Goal: Information Seeking & Learning: Understand process/instructions

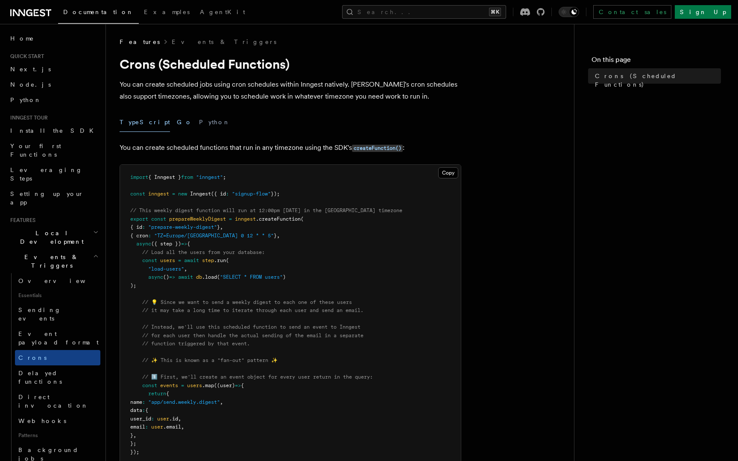
click at [177, 123] on button "Go" at bounding box center [184, 122] width 15 height 19
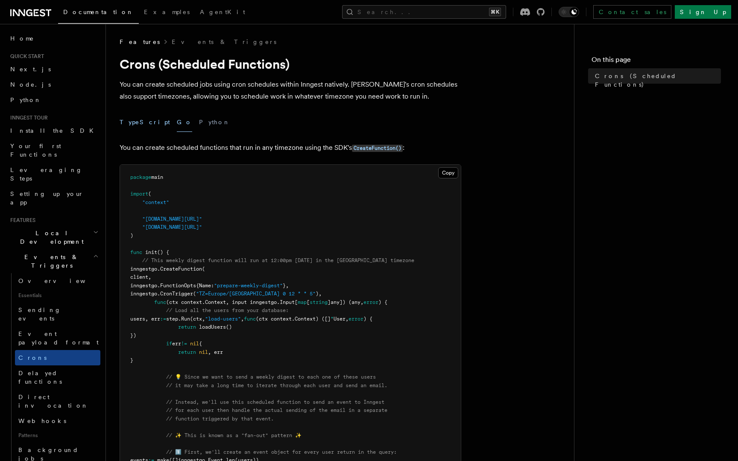
click at [136, 128] on button "TypeScript" at bounding box center [145, 122] width 50 height 19
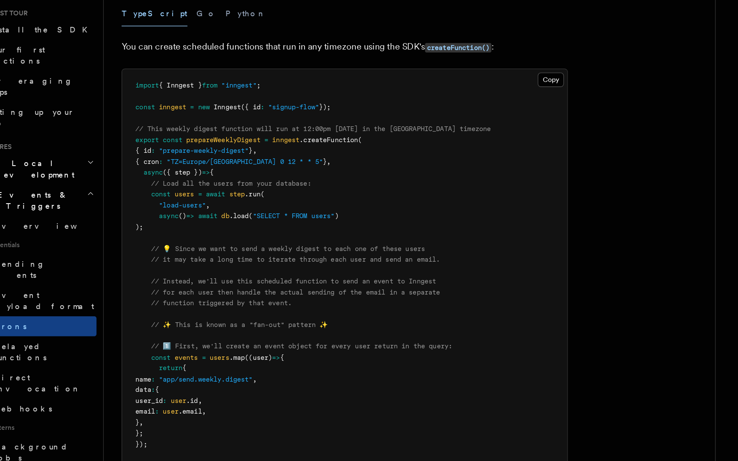
scroll to position [7, 0]
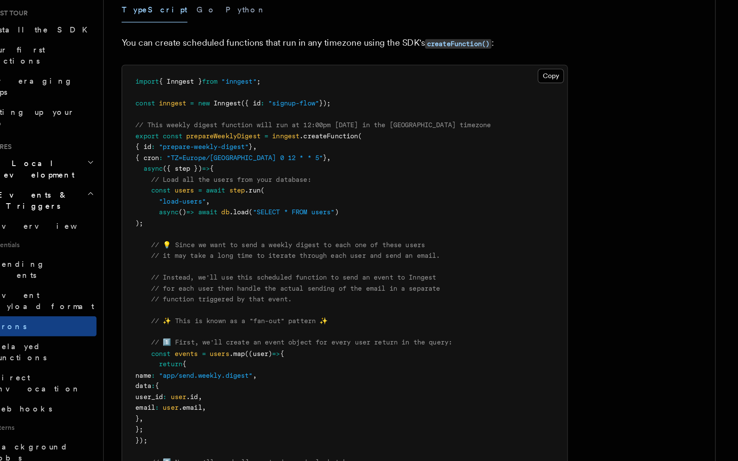
drag, startPoint x: 143, startPoint y: 246, endPoint x: 161, endPoint y: 279, distance: 38.1
click at [161, 279] on pre "import { Inngest } from "inngest" ; const inngest = new Inngest ({ id : "signup…" at bounding box center [290, 421] width 341 height 526
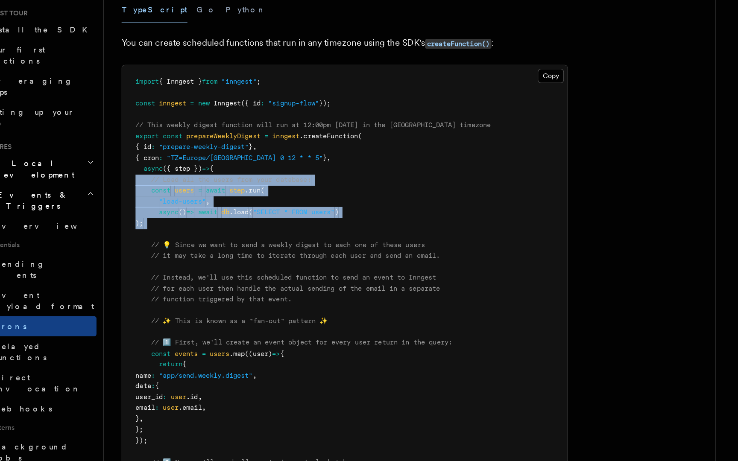
drag, startPoint x: 161, startPoint y: 279, endPoint x: 131, endPoint y: 245, distance: 45.4
click at [131, 245] on pre "import { Inngest } from "inngest" ; const inngest = new Inngest ({ id : "signup…" at bounding box center [290, 421] width 341 height 526
click at [132, 245] on span at bounding box center [136, 246] width 12 height 6
drag, startPoint x: 131, startPoint y: 245, endPoint x: 164, endPoint y: 284, distance: 50.6
click at [164, 284] on pre "import { Inngest } from "inngest" ; const inngest = new Inngest ({ id : "signup…" at bounding box center [290, 421] width 341 height 526
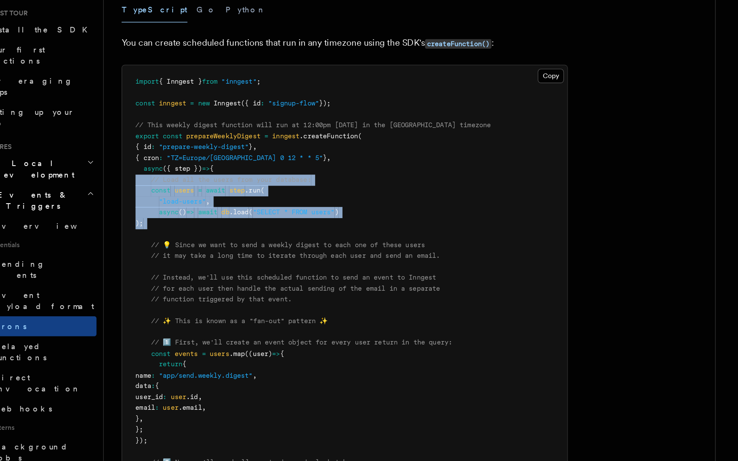
click at [164, 284] on pre "import { Inngest } from "inngest" ; const inngest = new Inngest ({ id : "signup…" at bounding box center [290, 421] width 341 height 526
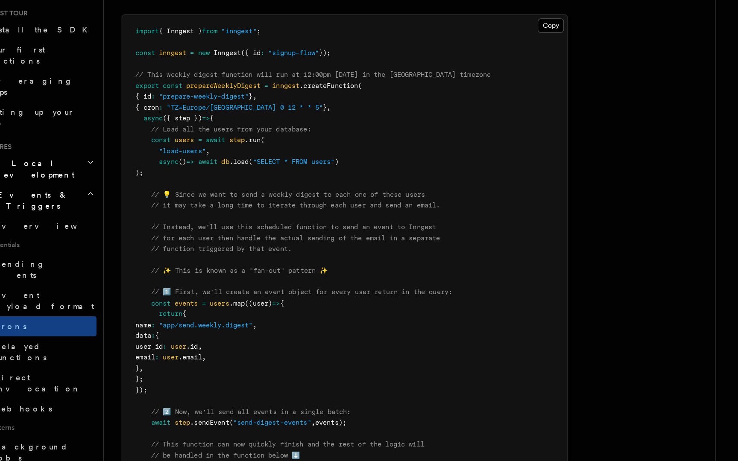
scroll to position [51, 0]
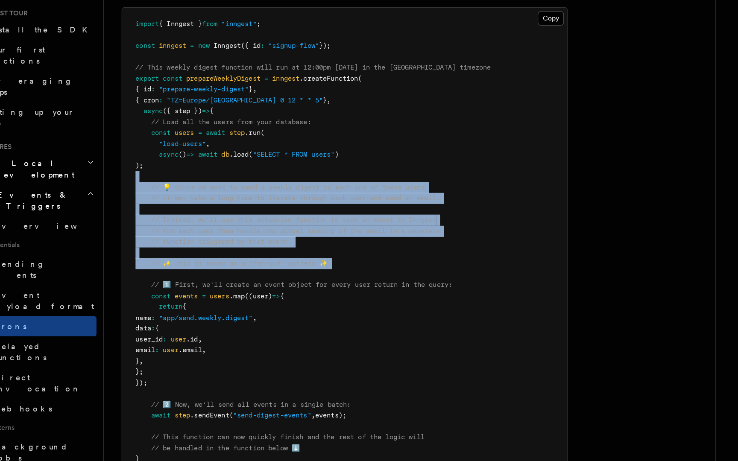
drag, startPoint x: 162, startPoint y: 240, endPoint x: 288, endPoint y: 315, distance: 146.8
click at [288, 315] on pre "import { Inngest } from "inngest" ; const inngest = new Inngest ({ id : "signup…" at bounding box center [290, 377] width 341 height 526
drag, startPoint x: 291, startPoint y: 314, endPoint x: 127, endPoint y: 252, distance: 175.9
click at [127, 252] on pre "import { Inngest } from "inngest" ; const inngest = new Inngest ({ id : "signup…" at bounding box center [290, 377] width 341 height 526
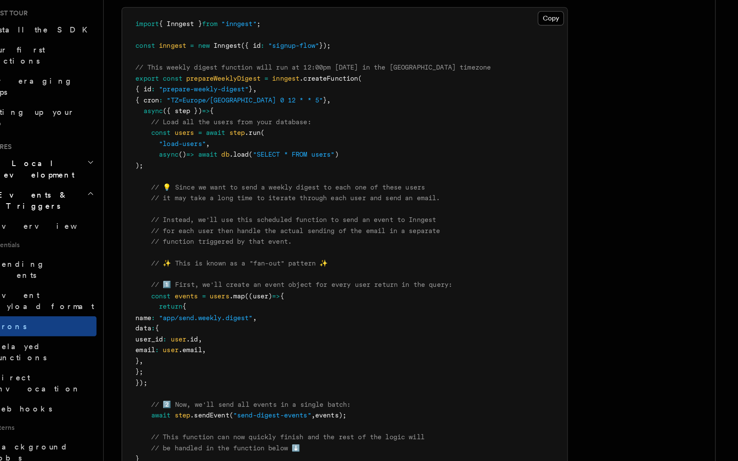
click at [132, 252] on span at bounding box center [136, 252] width 12 height 6
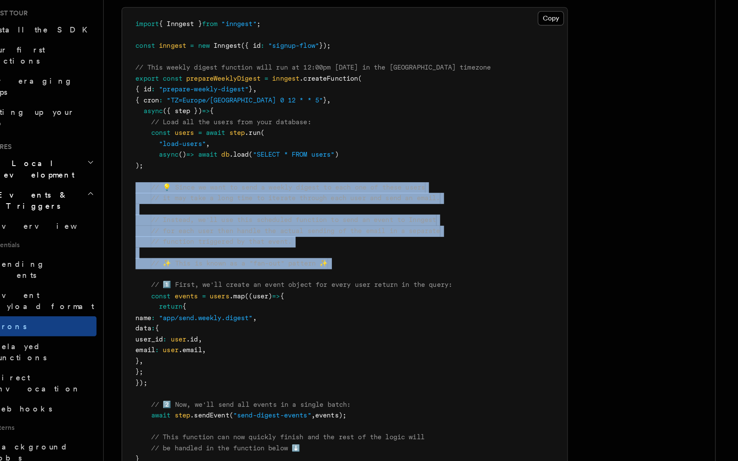
drag, startPoint x: 132, startPoint y: 251, endPoint x: 308, endPoint y: 314, distance: 187.2
click at [308, 314] on pre "import { Inngest } from "inngest" ; const inngest = new Inngest ({ id : "signup…" at bounding box center [290, 377] width 341 height 526
drag, startPoint x: 300, startPoint y: 310, endPoint x: 127, endPoint y: 251, distance: 182.7
click at [127, 251] on pre "import { Inngest } from "inngest" ; const inngest = new Inngest ({ id : "signup…" at bounding box center [290, 377] width 341 height 526
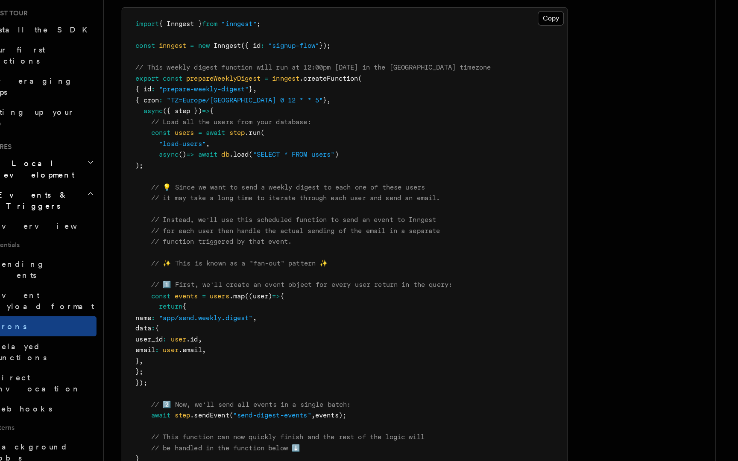
click at [131, 251] on span at bounding box center [136, 252] width 12 height 6
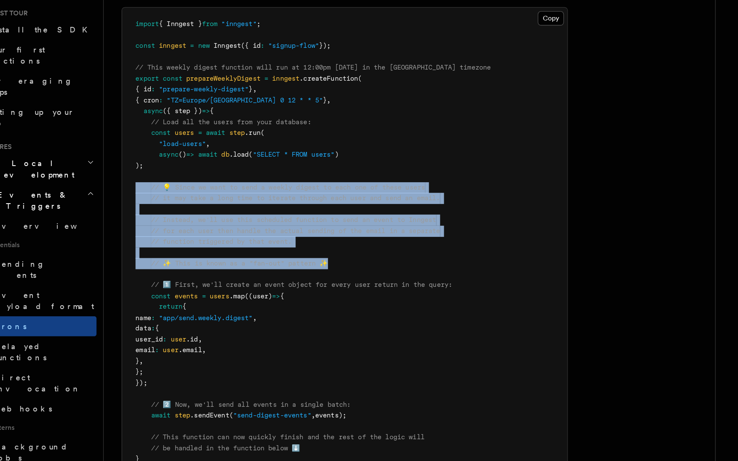
drag, startPoint x: 130, startPoint y: 251, endPoint x: 319, endPoint y: 308, distance: 197.3
click at [319, 308] on pre "import { Inngest } from "inngest" ; const inngest = new Inngest ({ id : "signup…" at bounding box center [290, 377] width 341 height 526
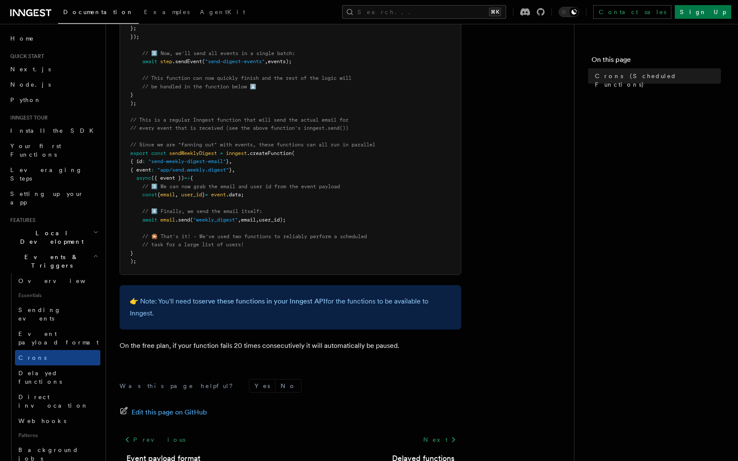
scroll to position [476, 0]
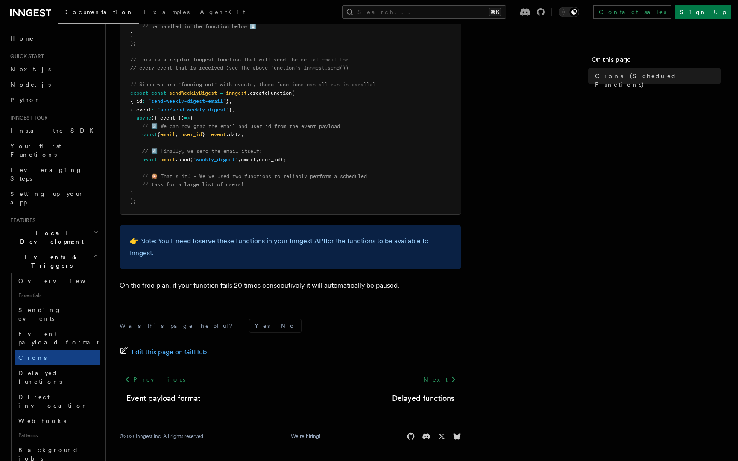
click at [361, 338] on footer "Was this page helpful? Yes No Edit this page on GitHub Previous Event payload f…" at bounding box center [291, 380] width 342 height 122
click at [360, 332] on form "Was this page helpful? Yes No" at bounding box center [291, 326] width 342 height 14
click at [65, 443] on link "Background jobs" at bounding box center [57, 455] width 85 height 24
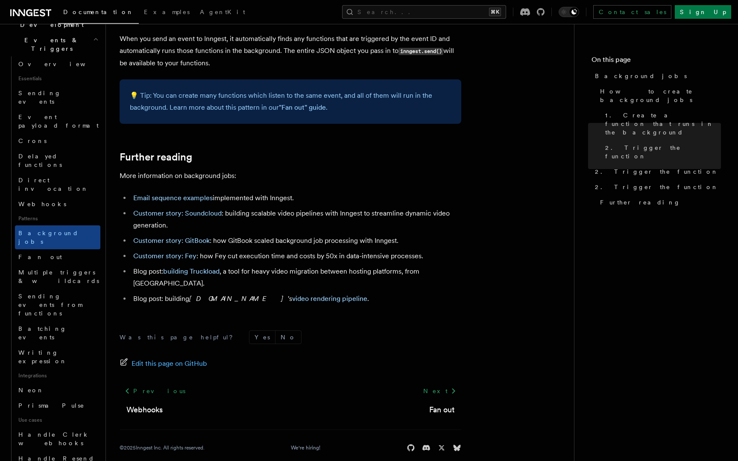
scroll to position [216, 0]
click at [62, 134] on link "Crons" at bounding box center [57, 141] width 85 height 15
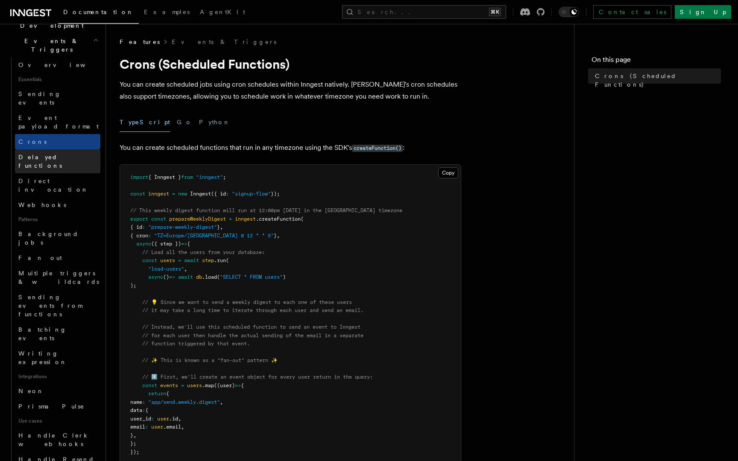
click at [70, 150] on link "Delayed functions" at bounding box center [57, 162] width 85 height 24
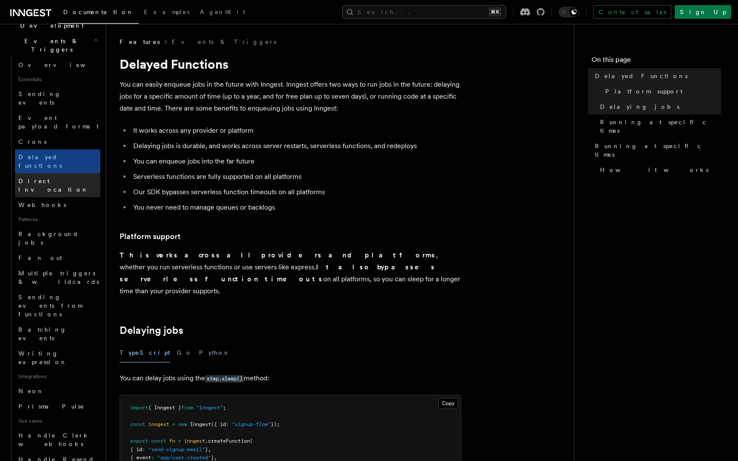
click at [61, 178] on span "Direct invocation" at bounding box center [53, 185] width 70 height 15
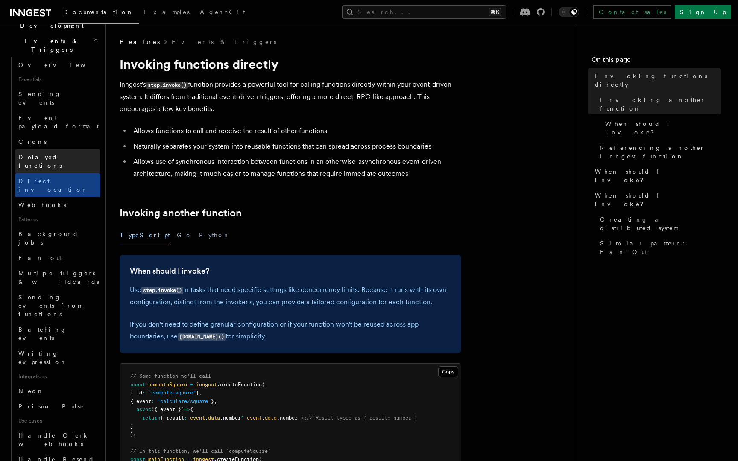
click at [71, 150] on link "Delayed functions" at bounding box center [57, 162] width 85 height 24
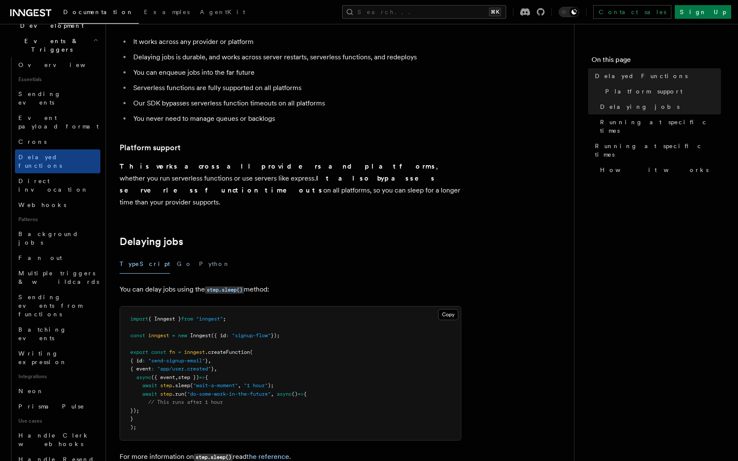
scroll to position [311, 0]
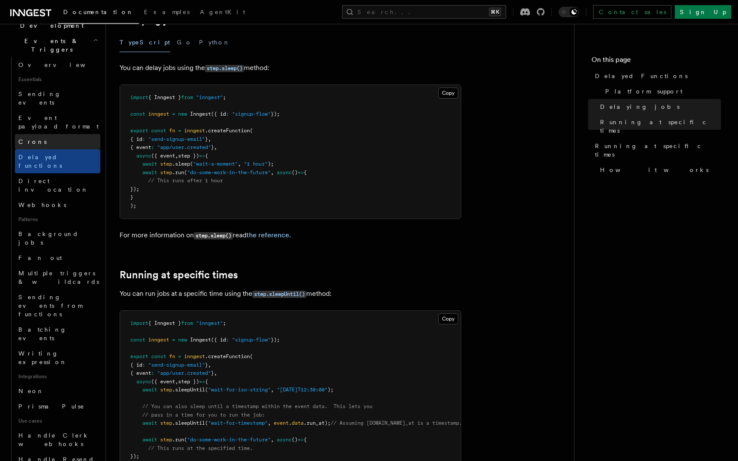
click at [62, 134] on link "Crons" at bounding box center [57, 141] width 85 height 15
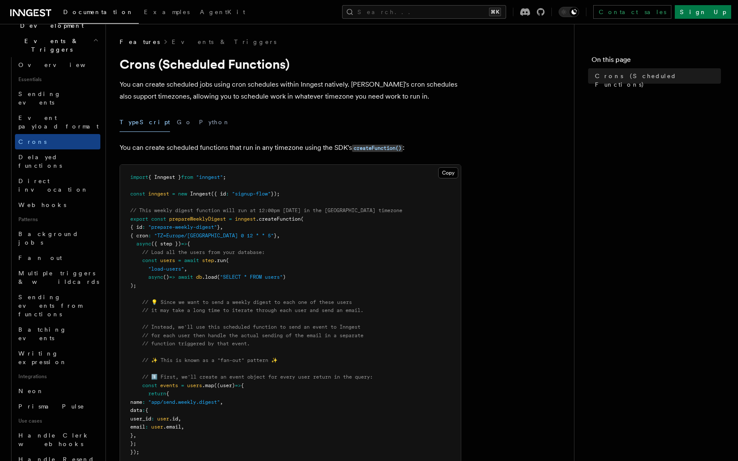
scroll to position [23, 0]
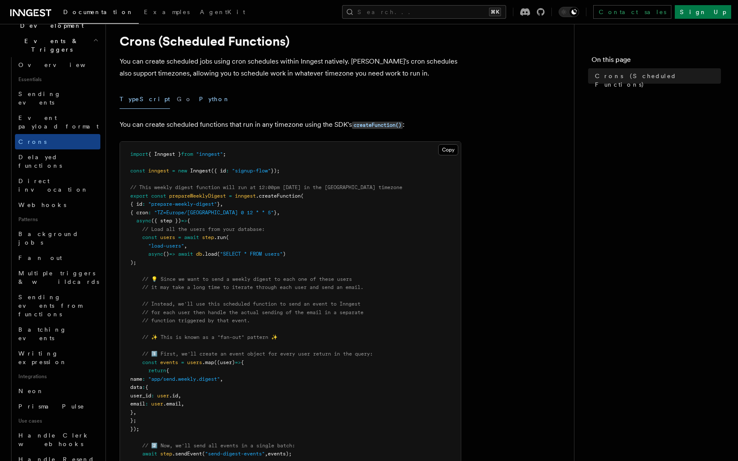
click at [199, 101] on button "Python" at bounding box center [214, 99] width 31 height 19
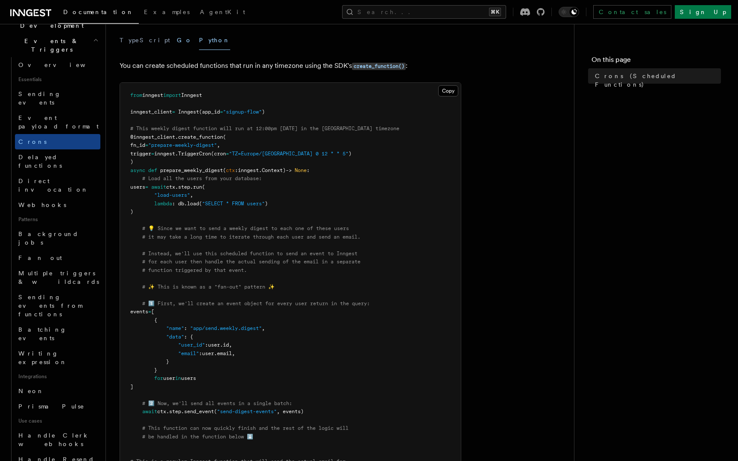
scroll to position [73, 0]
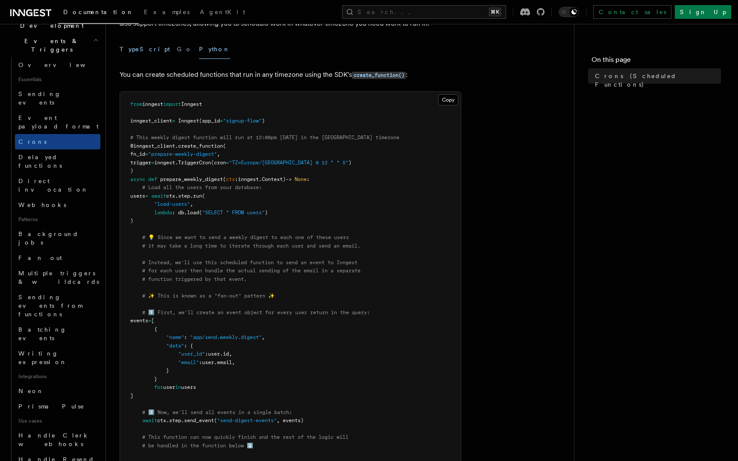
click at [139, 51] on button "TypeScript" at bounding box center [145, 49] width 50 height 19
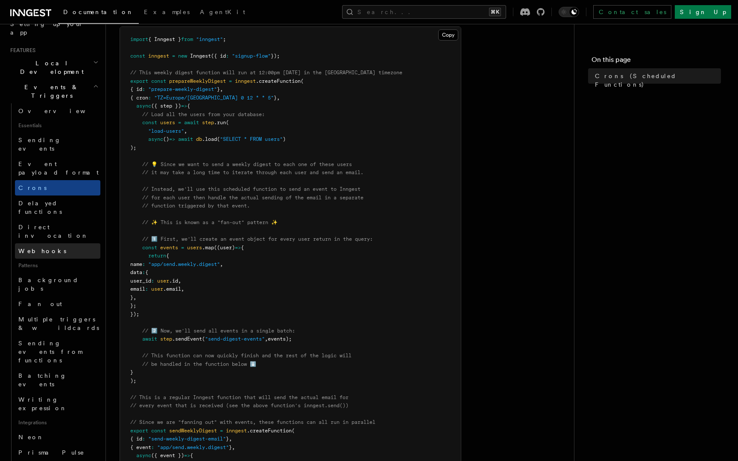
scroll to position [160, 0]
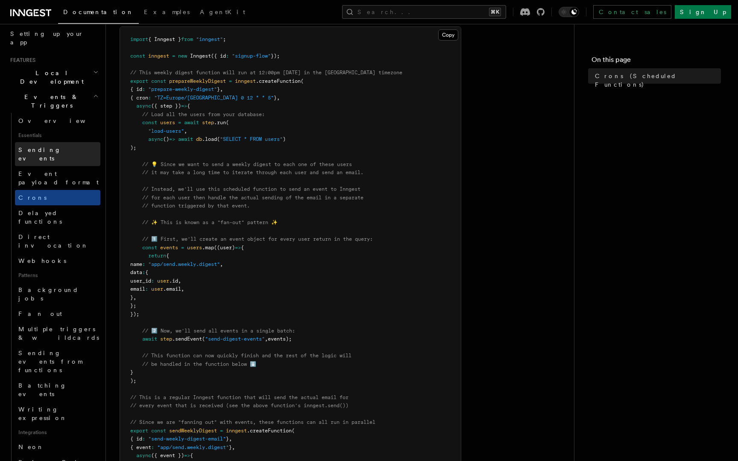
click at [61, 142] on link "Sending events" at bounding box center [57, 154] width 85 height 24
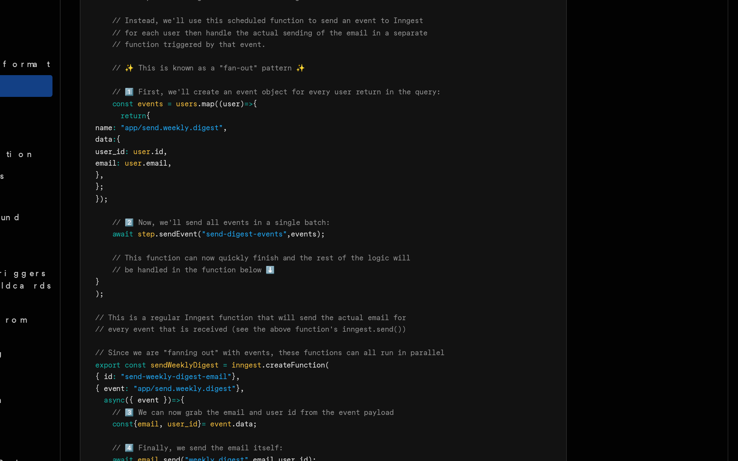
scroll to position [182, 0]
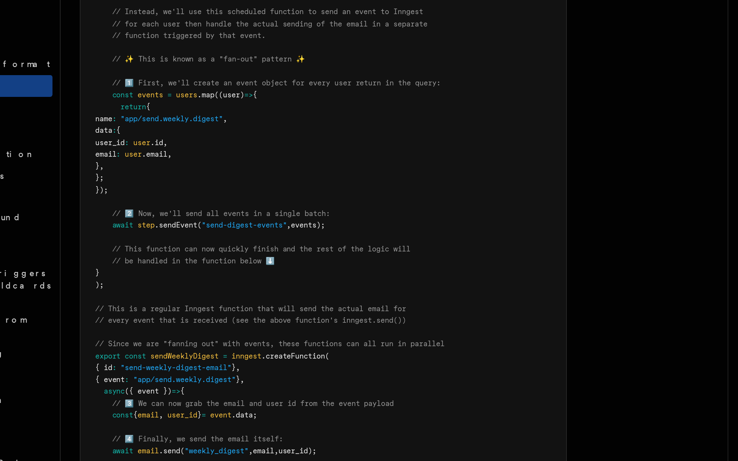
click at [192, 297] on span ".sendEvent" at bounding box center [187, 296] width 30 height 6
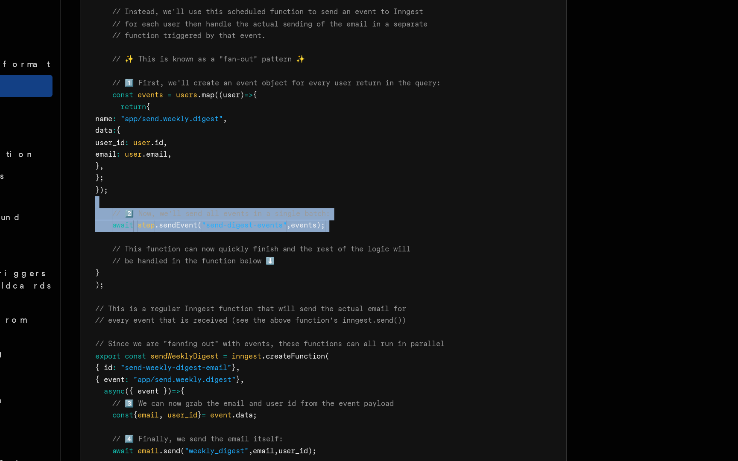
drag, startPoint x: 193, startPoint y: 280, endPoint x: 197, endPoint y: 305, distance: 25.1
click at [197, 305] on pre "import { Inngest } from "inngest" ; const inngest = new Inngest ({ id : "signup…" at bounding box center [290, 246] width 341 height 526
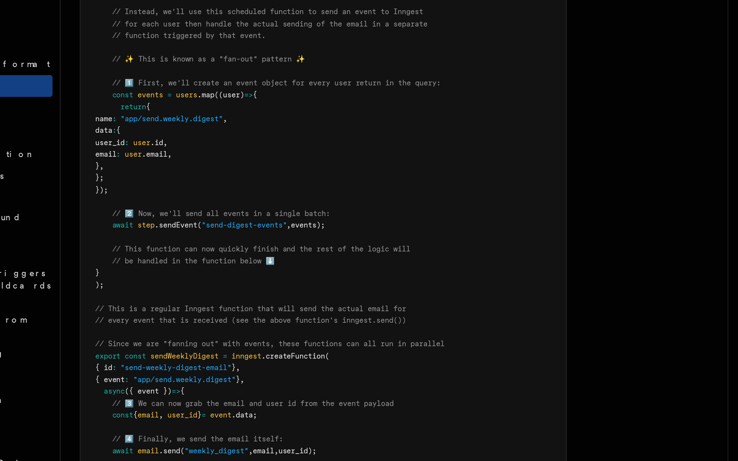
drag, startPoint x: 197, startPoint y: 305, endPoint x: 206, endPoint y: 326, distance: 23.2
click at [206, 326] on pre "import { Inngest } from "inngest" ; const inngest = new Inngest ({ id : "signup…" at bounding box center [290, 246] width 341 height 526
drag, startPoint x: 203, startPoint y: 279, endPoint x: 234, endPoint y: 326, distance: 56.1
click at [234, 326] on pre "import { Inngest } from "inngest" ; const inngest = new Inngest ({ id : "signup…" at bounding box center [290, 246] width 341 height 526
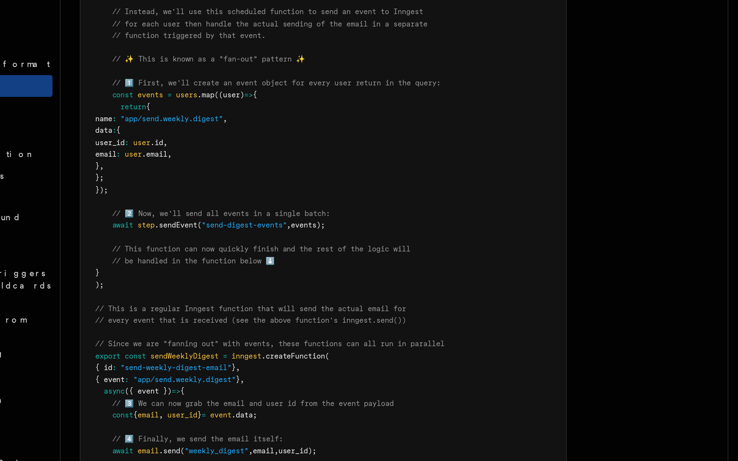
click at [234, 326] on pre "import { Inngest } from "inngest" ; const inngest = new Inngest ({ id : "signup…" at bounding box center [290, 246] width 341 height 526
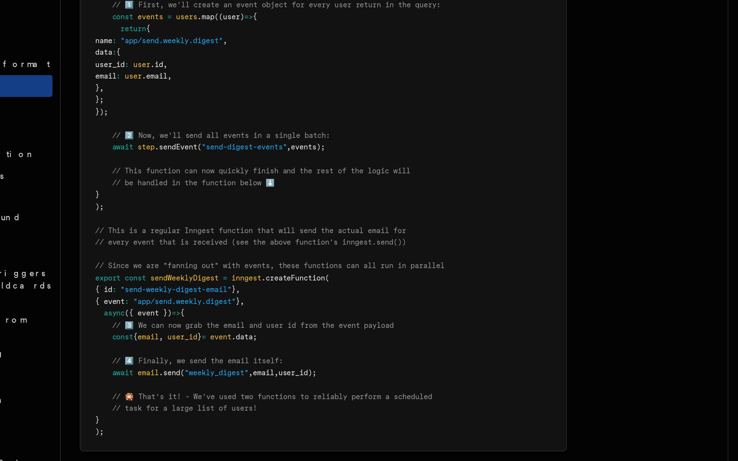
scroll to position [244, 0]
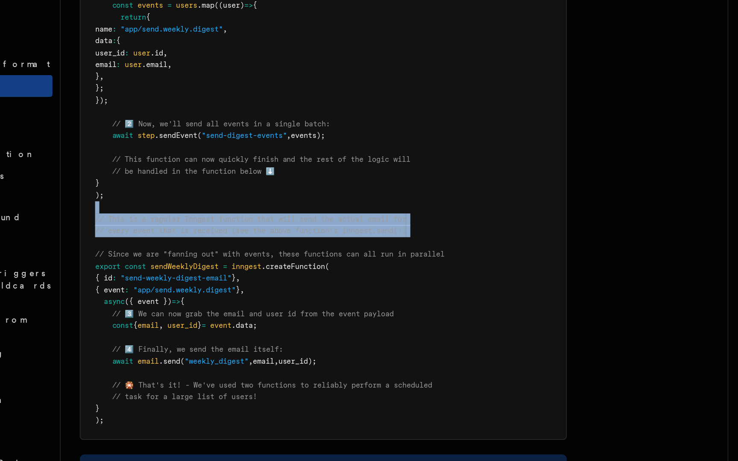
drag, startPoint x: 224, startPoint y: 287, endPoint x: 227, endPoint y: 312, distance: 25.4
click at [227, 312] on pre "import { Inngest } from "inngest" ; const inngest = new Inngest ({ id : "signup…" at bounding box center [290, 184] width 341 height 526
click at [227, 308] on pre "import { Inngest } from "inngest" ; const inngest = new Inngest ({ id : "signup…" at bounding box center [290, 184] width 341 height 526
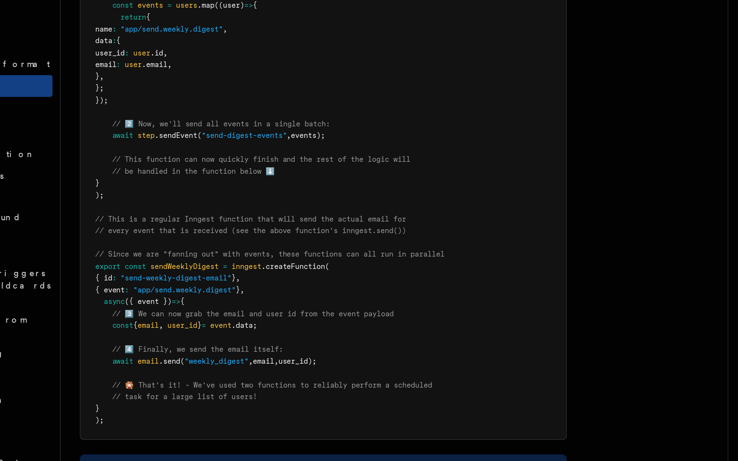
drag, startPoint x: 224, startPoint y: 307, endPoint x: 242, endPoint y: 427, distance: 121.8
click at [242, 427] on pre "import { Inngest } from "inngest" ; const inngest = new Inngest ({ id : "signup…" at bounding box center [290, 184] width 341 height 526
drag, startPoint x: 242, startPoint y: 427, endPoint x: 161, endPoint y: 281, distance: 167.5
click at [161, 281] on pre "import { Inngest } from "inngest" ; const inngest = new Inngest ({ id : "signup…" at bounding box center [290, 184] width 341 height 526
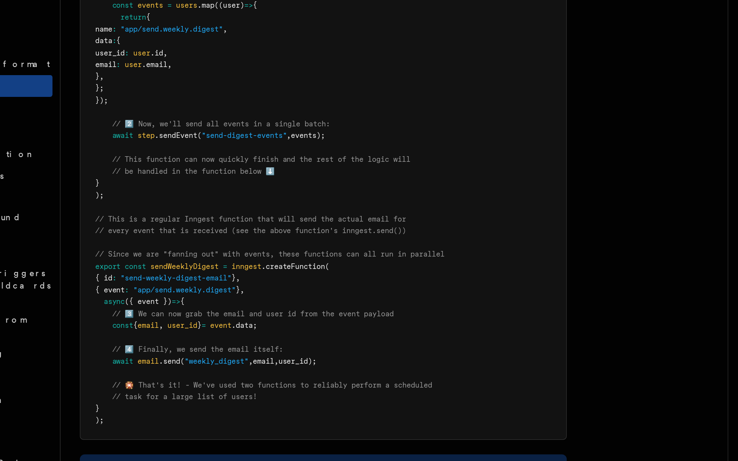
click at [161, 281] on pre "import { Inngest } from "inngest" ; const inngest = new Inngest ({ id : "signup…" at bounding box center [290, 184] width 341 height 526
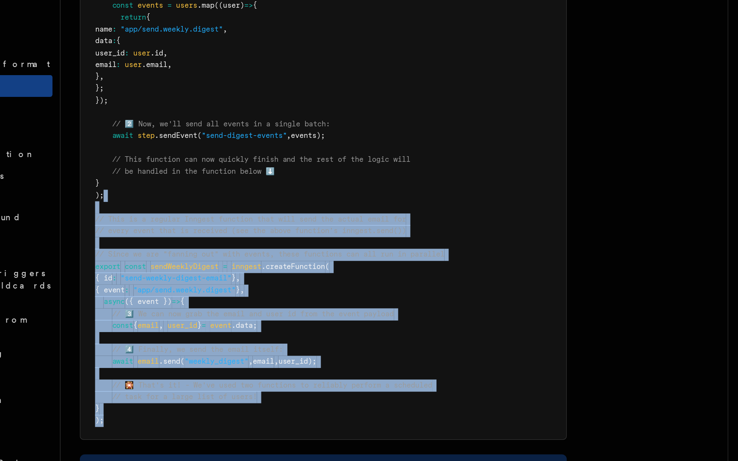
drag, startPoint x: 164, startPoint y: 279, endPoint x: 182, endPoint y: 435, distance: 156.6
click at [182, 435] on pre "import { Inngest } from "inngest" ; const inngest = new Inngest ({ id : "signup…" at bounding box center [290, 184] width 341 height 526
drag, startPoint x: 182, startPoint y: 435, endPoint x: 162, endPoint y: 284, distance: 152.2
click at [162, 284] on pre "import { Inngest } from "inngest" ; const inngest = new Inngest ({ id : "signup…" at bounding box center [290, 184] width 341 height 526
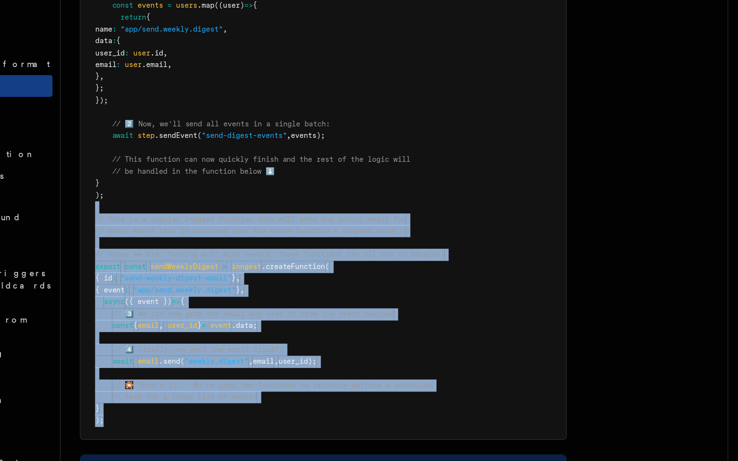
click at [162, 284] on pre "import { Inngest } from "inngest" ; const inngest = new Inngest ({ id : "signup…" at bounding box center [290, 184] width 341 height 526
drag, startPoint x: 162, startPoint y: 282, endPoint x: 183, endPoint y: 436, distance: 155.7
click at [183, 436] on pre "import { Inngest } from "inngest" ; const inngest = new Inngest ({ id : "signup…" at bounding box center [290, 184] width 341 height 526
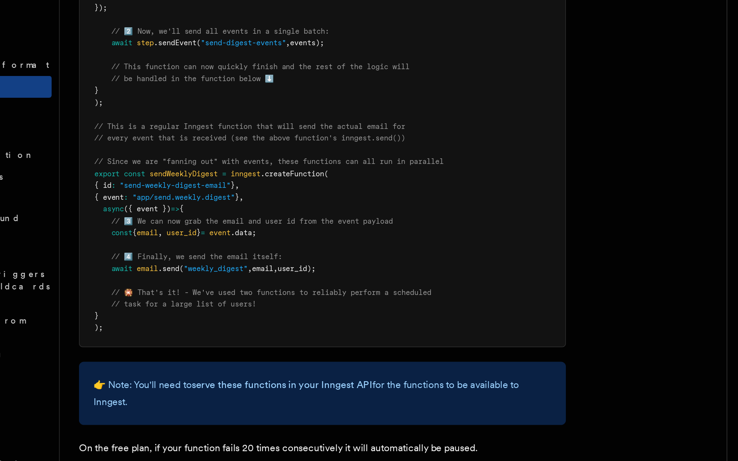
scroll to position [310, 0]
drag, startPoint x: 192, startPoint y: 313, endPoint x: 253, endPoint y: 355, distance: 74.3
click at [253, 355] on pre "import { Inngest } from "inngest" ; const inngest = new Inngest ({ id : "signup…" at bounding box center [290, 118] width 341 height 526
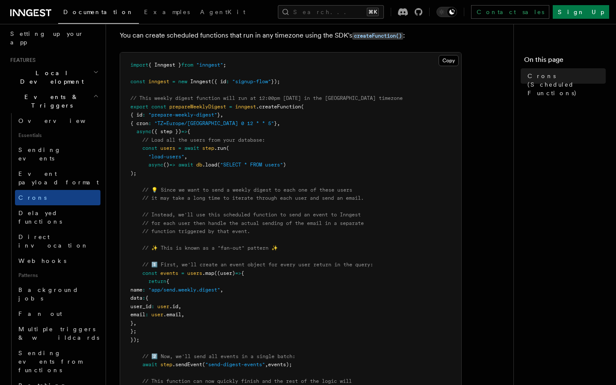
scroll to position [105, 0]
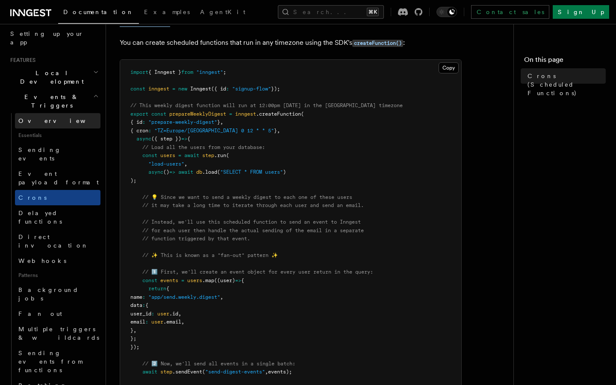
click at [65, 113] on link "Overview" at bounding box center [57, 120] width 85 height 15
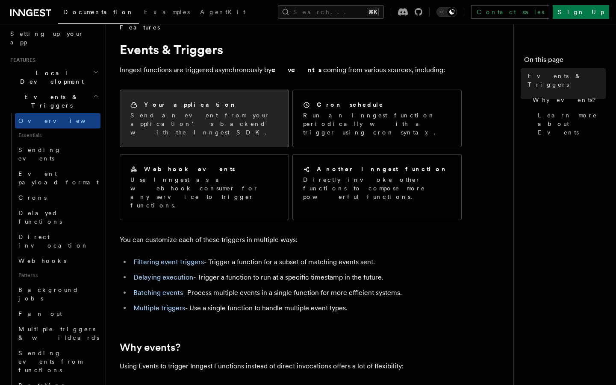
scroll to position [14, 0]
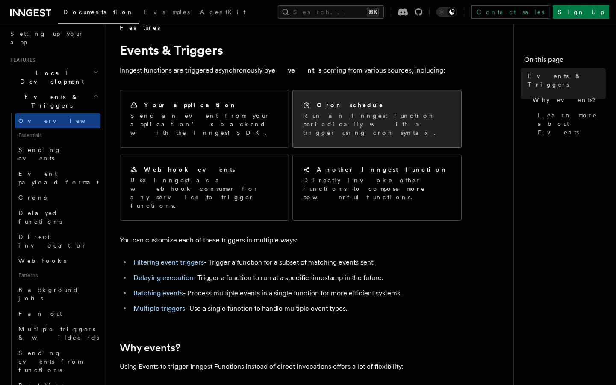
click at [322, 105] on h2 "Cron schedule" at bounding box center [350, 105] width 67 height 9
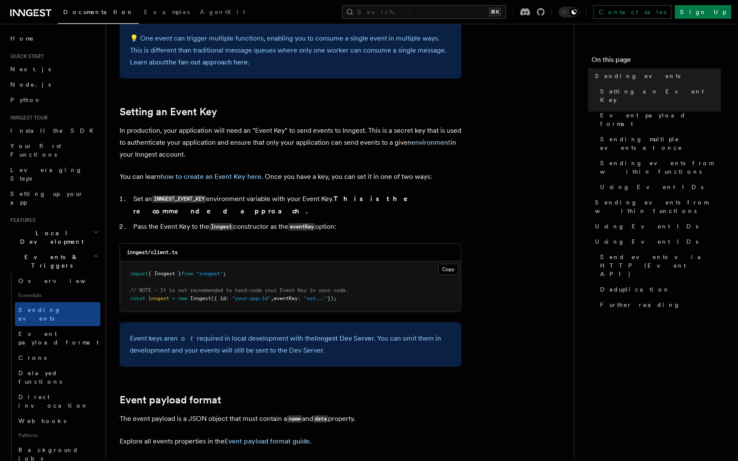
scroll to position [574, 0]
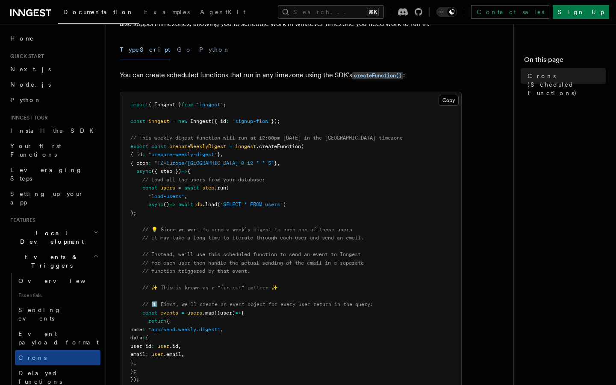
scroll to position [74, 0]
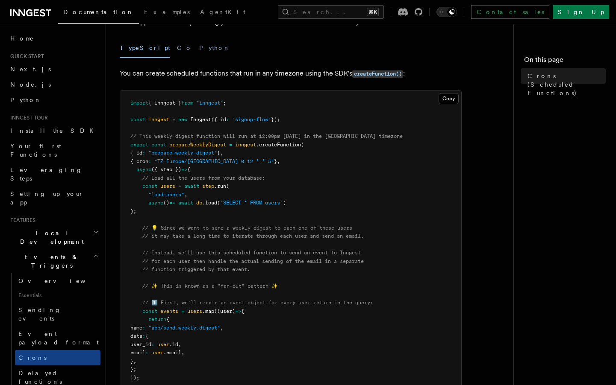
click at [299, 120] on pre "import { Inngest } from "inngest" ; const inngest = new Inngest ({ id : "signup…" at bounding box center [290, 354] width 341 height 526
drag, startPoint x: 266, startPoint y: 106, endPoint x: 119, endPoint y: 105, distance: 147.0
click at [120, 105] on div "Copy Copied import { Inngest } from "inngest" ; const inngest = new Inngest ({ …" at bounding box center [291, 353] width 342 height 526
copy span "import { Inngest } from "inngest" ;"
click at [229, 199] on pre "import { Inngest } from "inngest" ; const inngest = new Inngest ({ id : "signup…" at bounding box center [290, 354] width 341 height 526
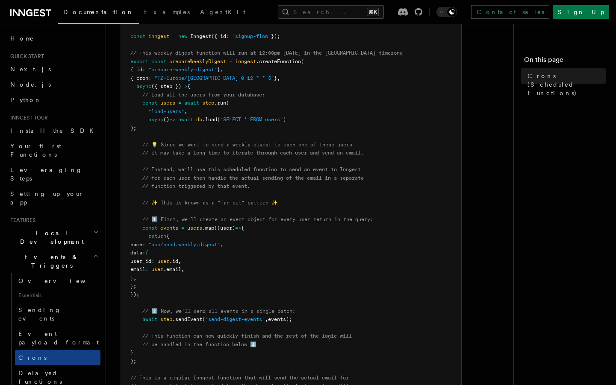
scroll to position [160, 0]
